Goal: Task Accomplishment & Management: Use online tool/utility

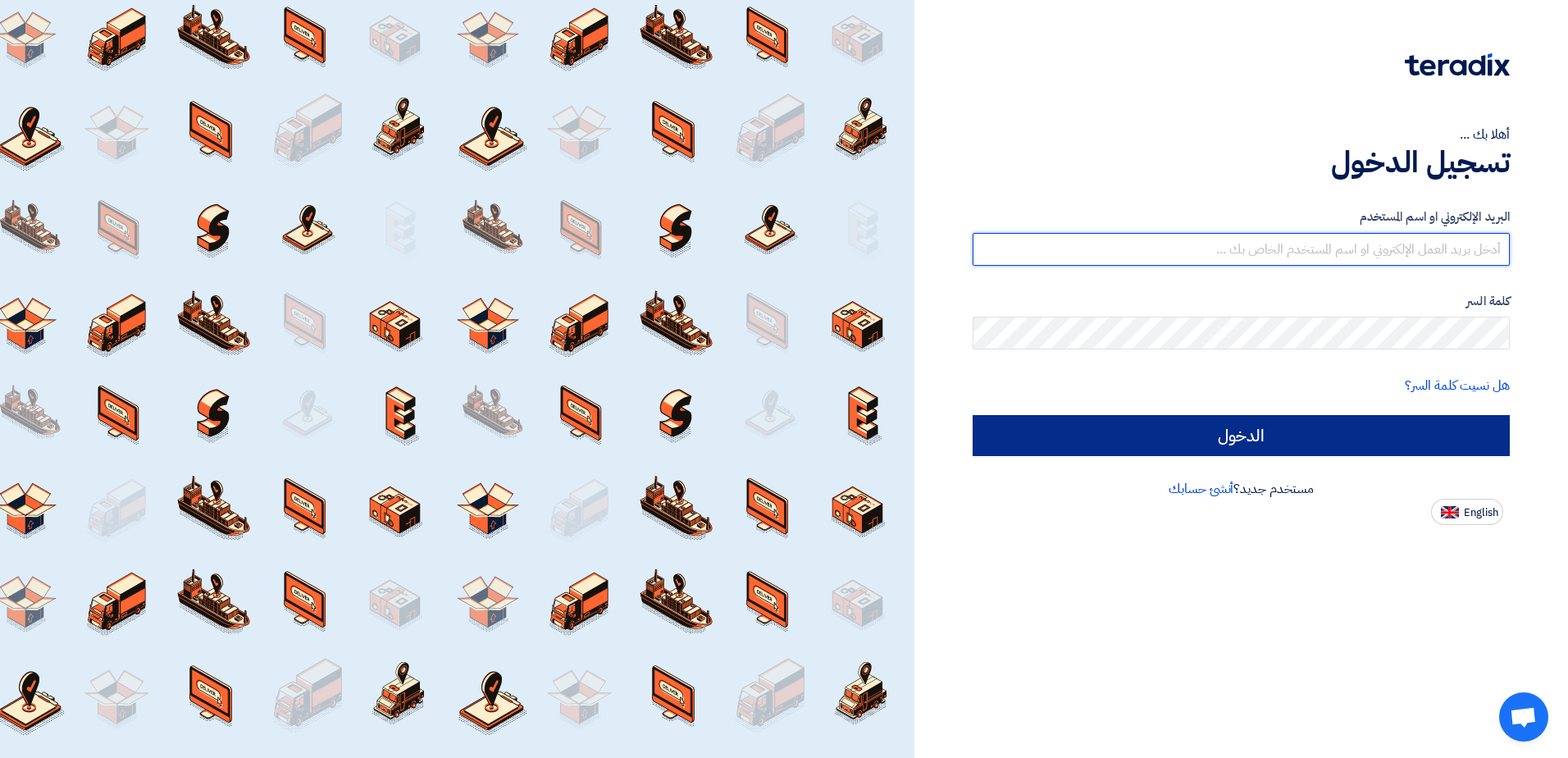
type input "[EMAIL_ADDRESS][DOMAIN_NAME]"
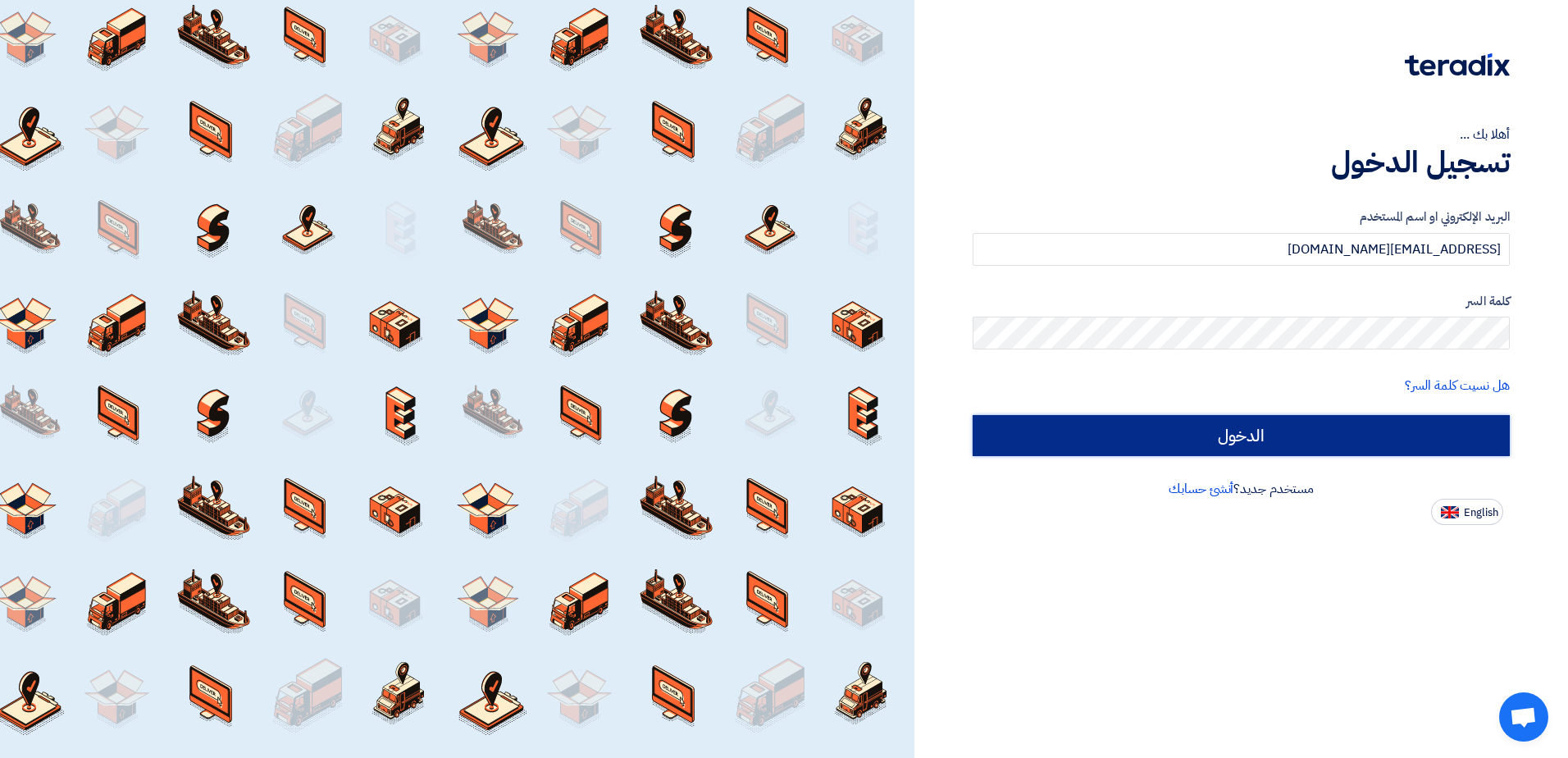
click at [1254, 441] on input "الدخول" at bounding box center [1241, 436] width 537 height 41
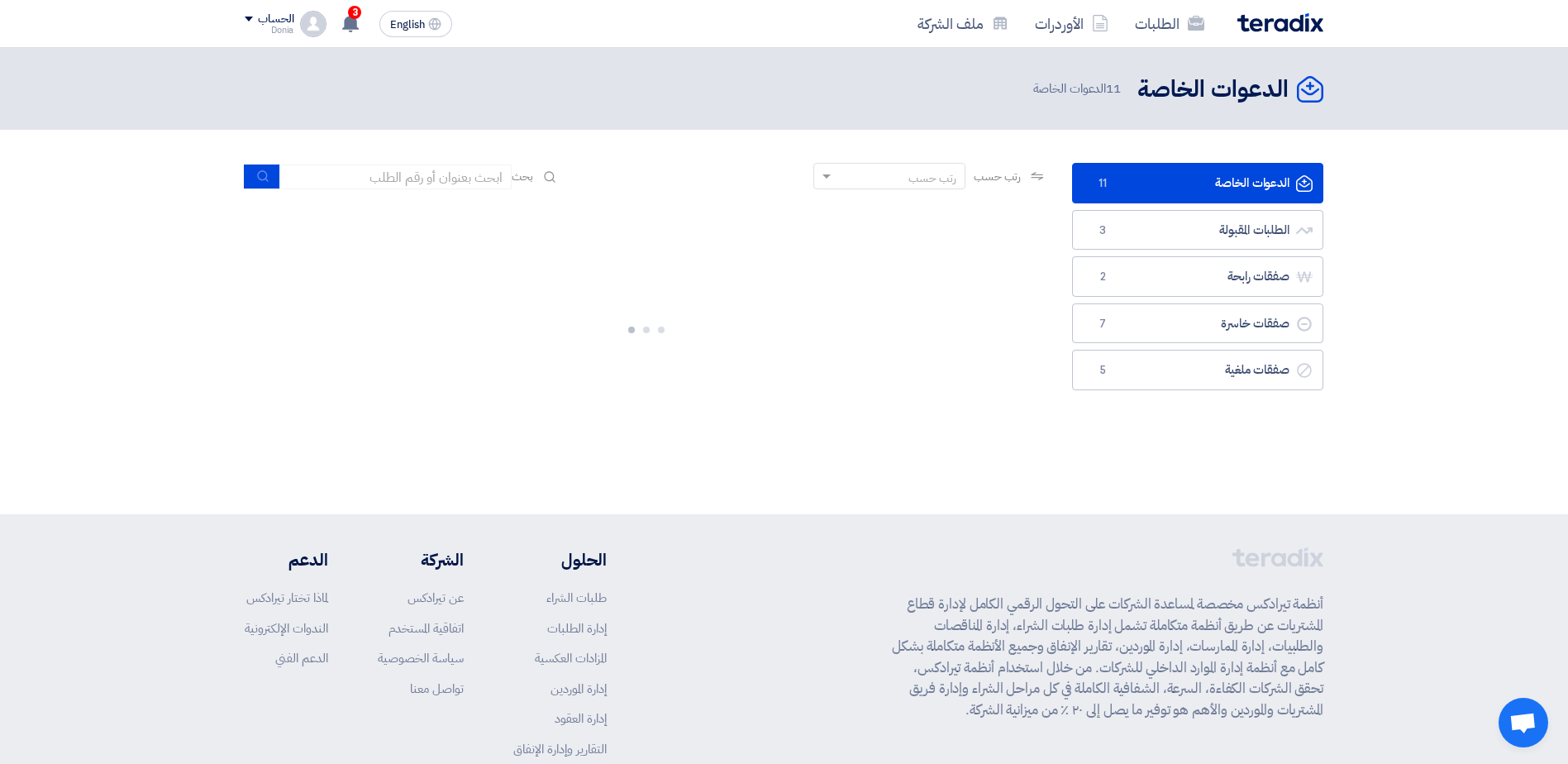
click at [1249, 184] on link "الدعوات الخاصة الدعوات الخاصة 11" at bounding box center [1197, 183] width 251 height 41
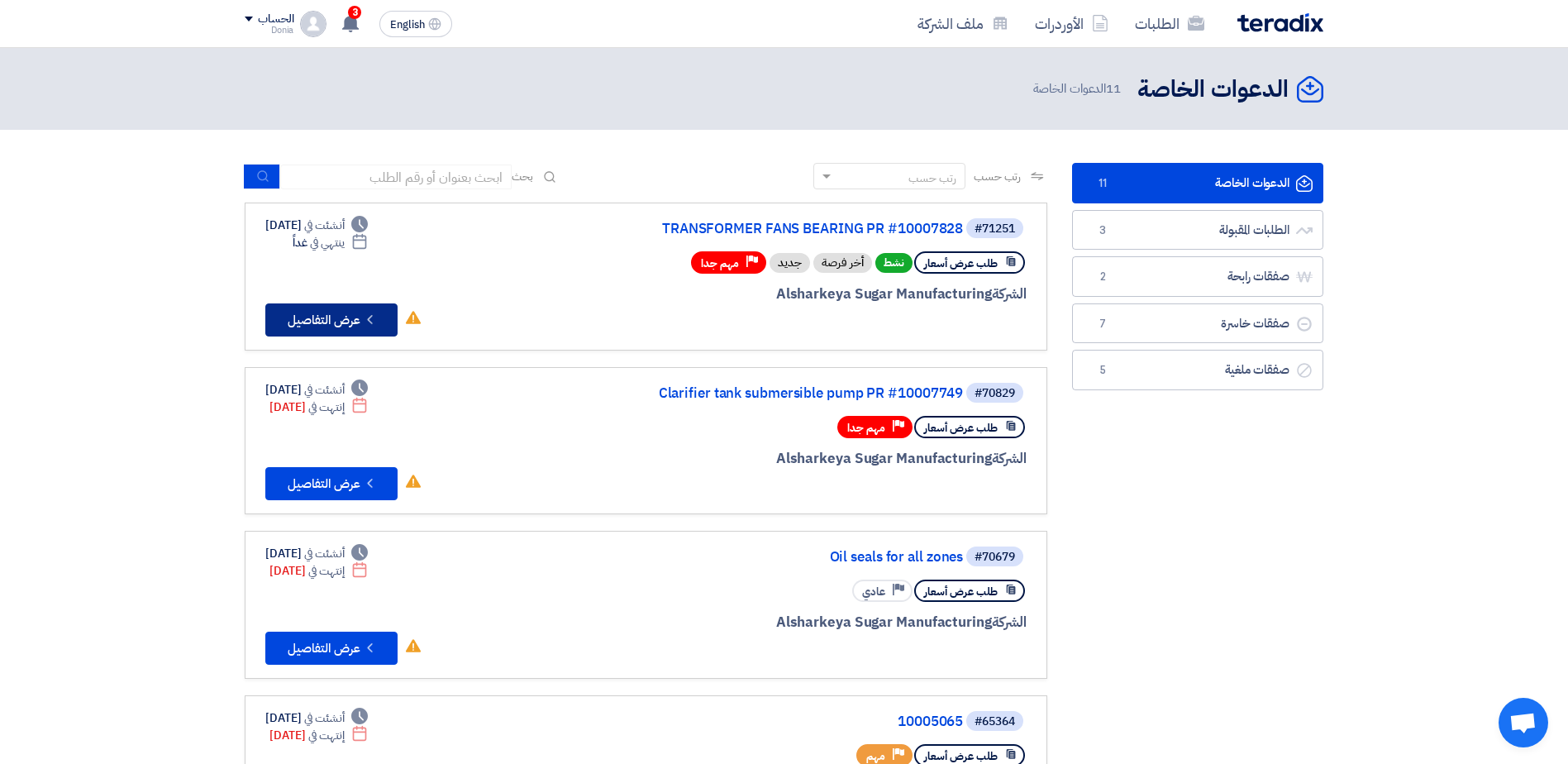
click at [337, 317] on button "Check details عرض التفاصيل" at bounding box center [331, 320] width 132 height 33
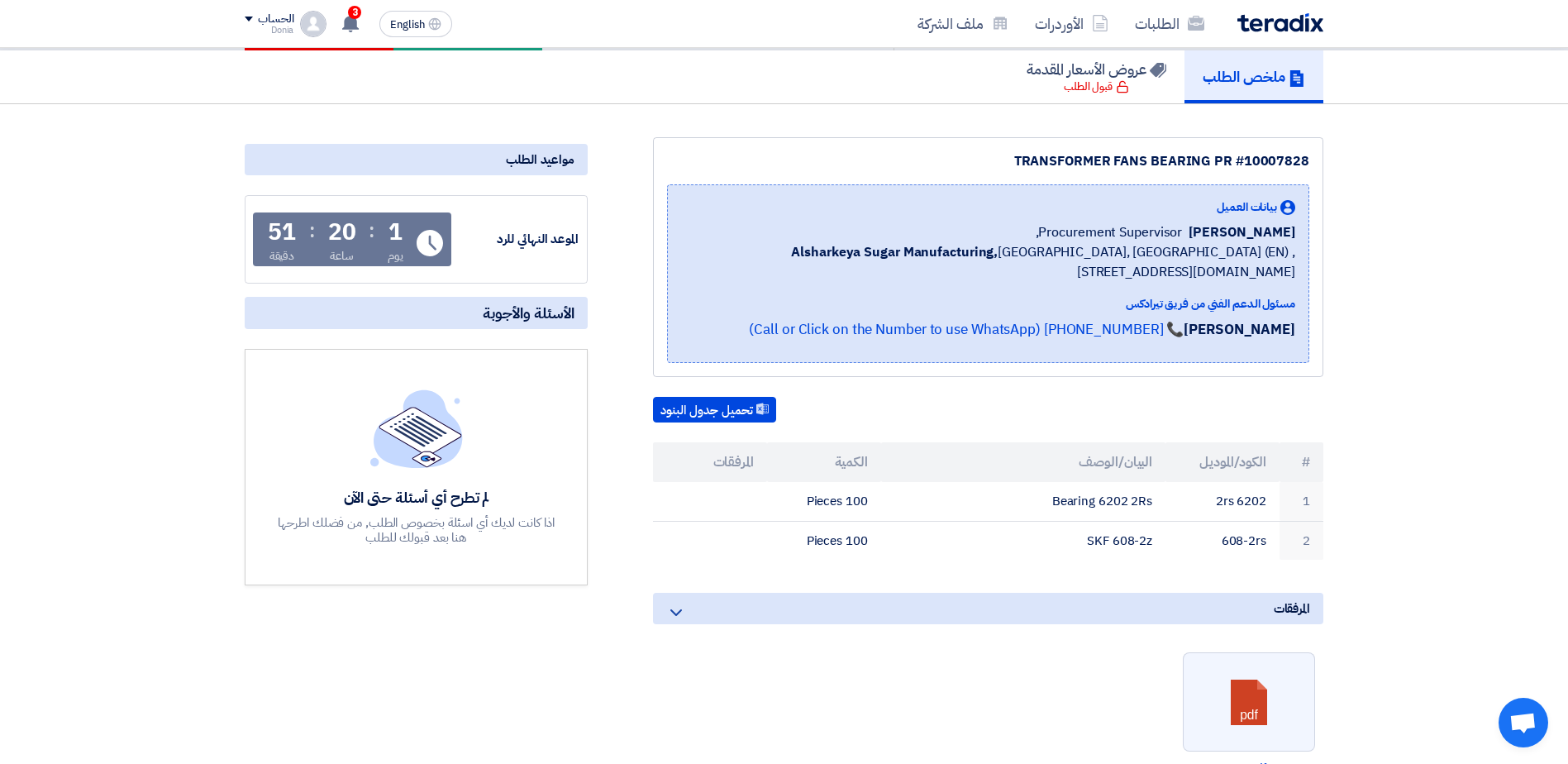
scroll to position [166, 0]
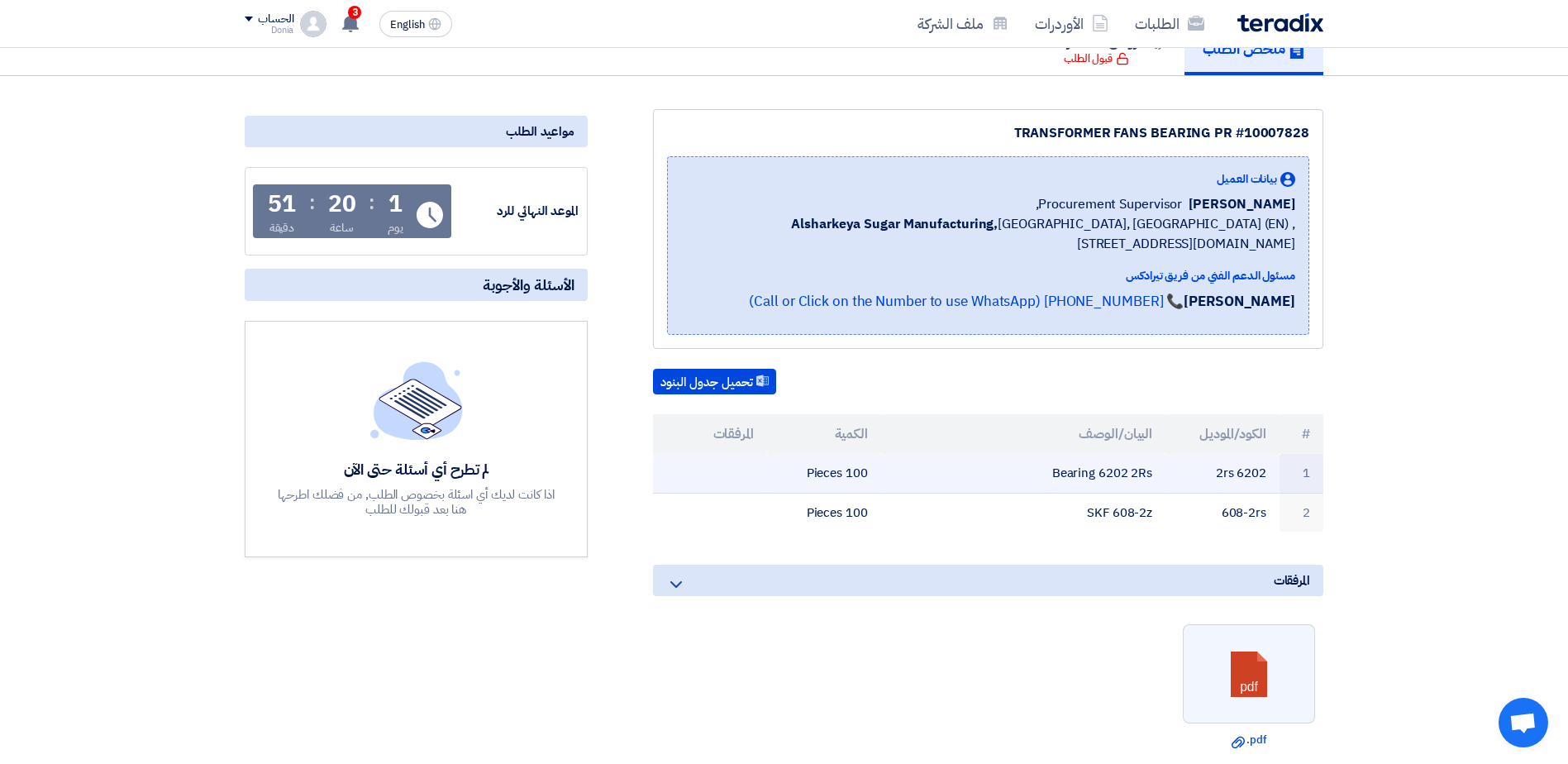
drag, startPoint x: 1103, startPoint y: 475, endPoint x: 1160, endPoint y: 475, distance: 57.0
click at [1160, 475] on td "Bearing 6202 2Rs" at bounding box center [1023, 473] width 285 height 39
drag, startPoint x: 1160, startPoint y: 475, endPoint x: 1098, endPoint y: 476, distance: 62.0
click at [1098, 476] on td "Bearing 6202 2Rs" at bounding box center [1023, 473] width 285 height 39
drag, startPoint x: 1100, startPoint y: 474, endPoint x: 1191, endPoint y: 474, distance: 91.0
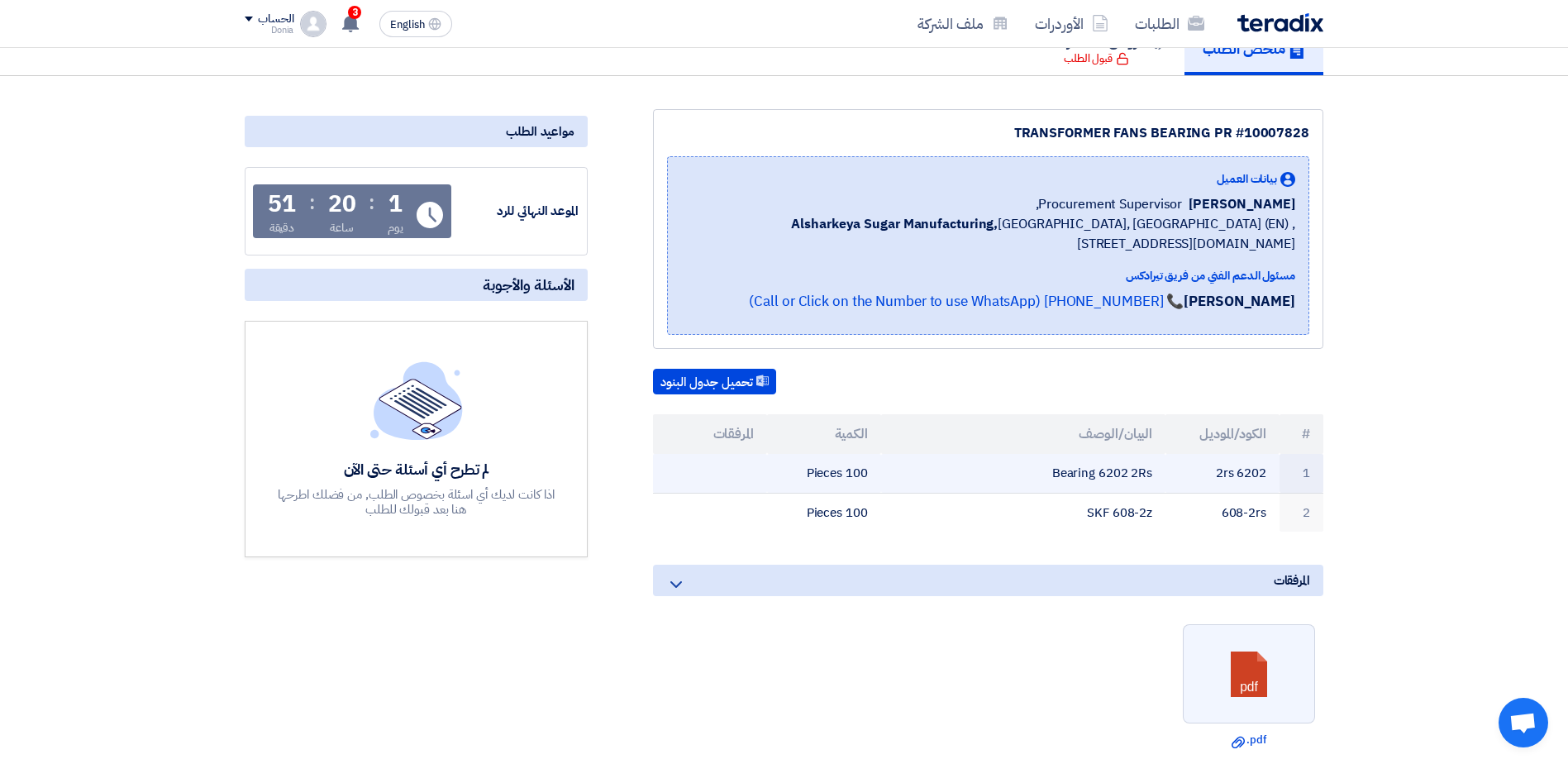
click at [1191, 474] on tr "1 6202 2rs Bearing 6202 2Rs 100 Pieces" at bounding box center [988, 473] width 670 height 39
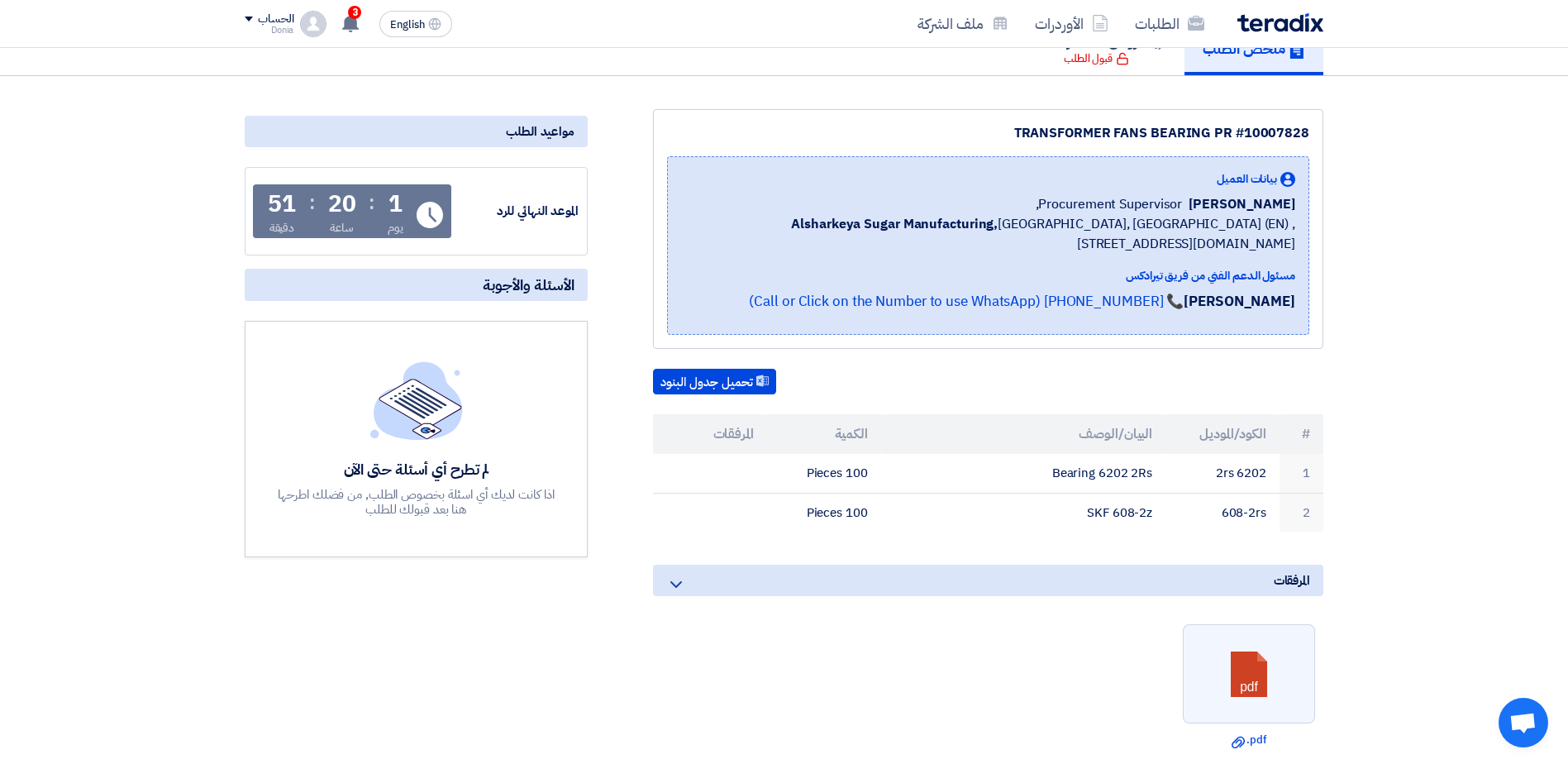
drag, startPoint x: 1191, startPoint y: 474, endPoint x: 1408, endPoint y: 472, distance: 217.0
click at [1450, 472] on section "TRANSFORMER FANS BEARING PR #10007828 بيانات العميل [PERSON_NAME] Procurement S…" at bounding box center [784, 565] width 1568 height 979
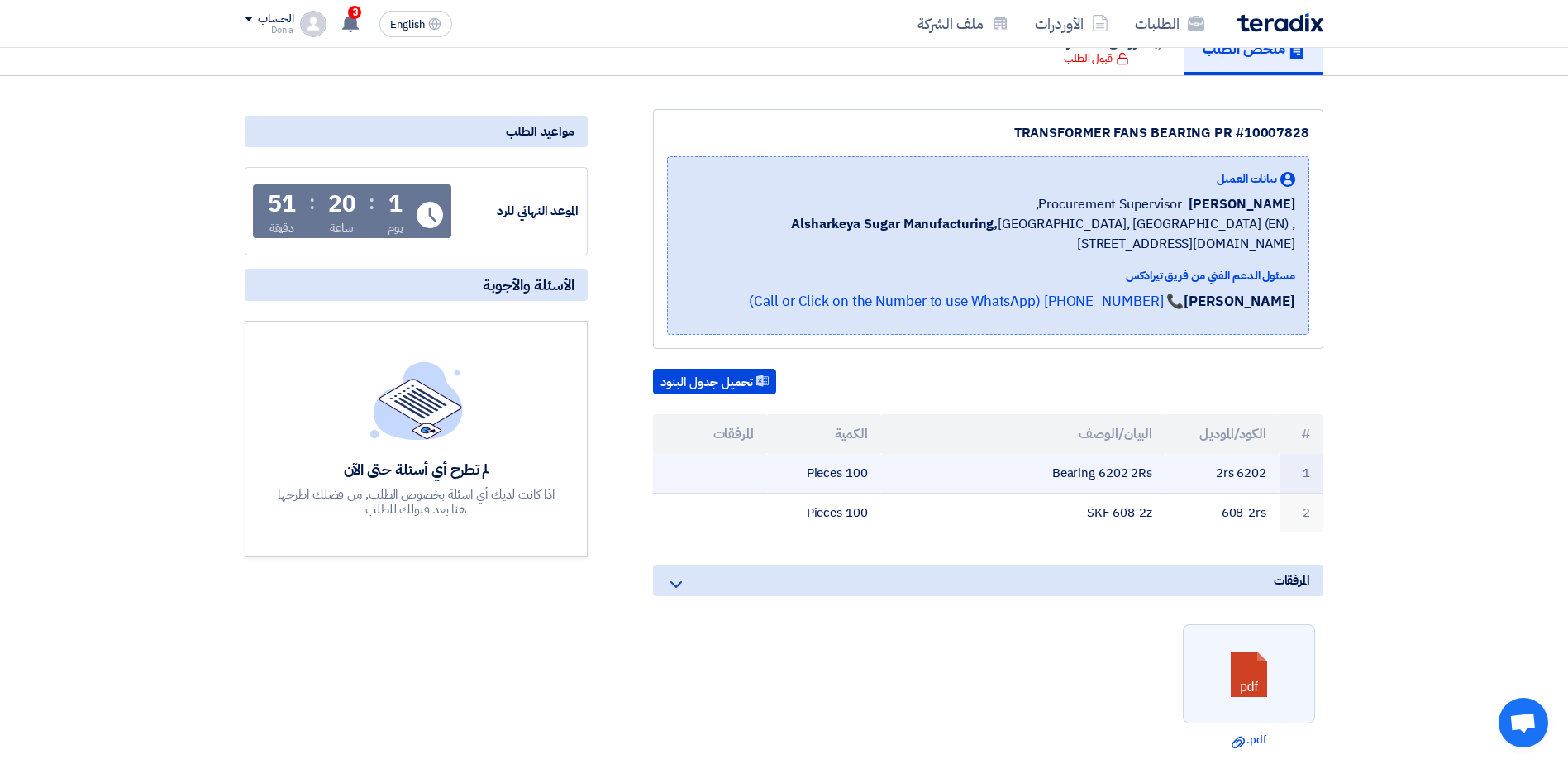
drag, startPoint x: 1097, startPoint y: 474, endPoint x: 1157, endPoint y: 474, distance: 60.0
click at [1157, 474] on td "Bearing 6202 2Rs" at bounding box center [1023, 473] width 285 height 39
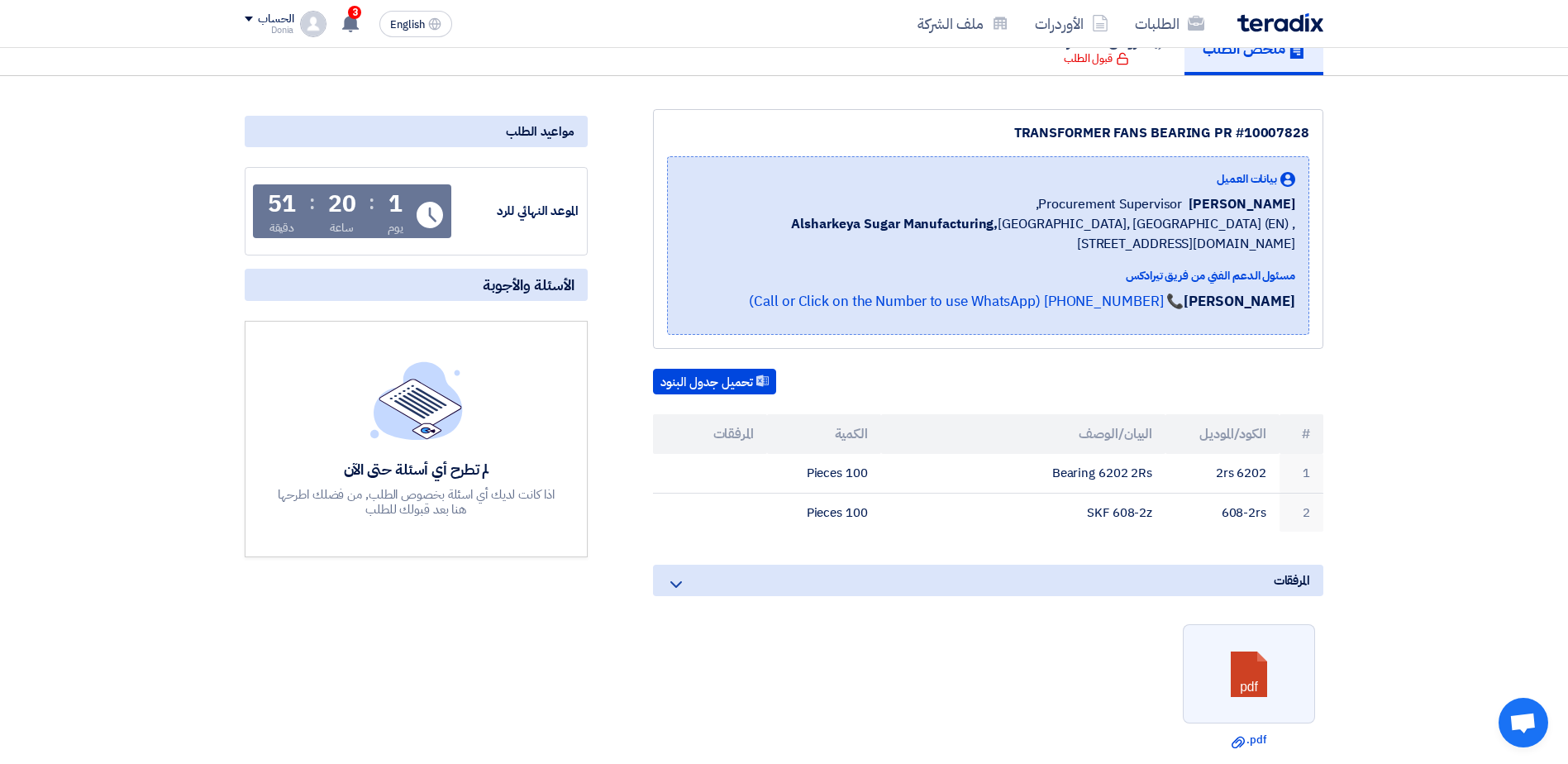
copy td "6202 2Rs"
